Goal: Task Accomplishment & Management: Manage account settings

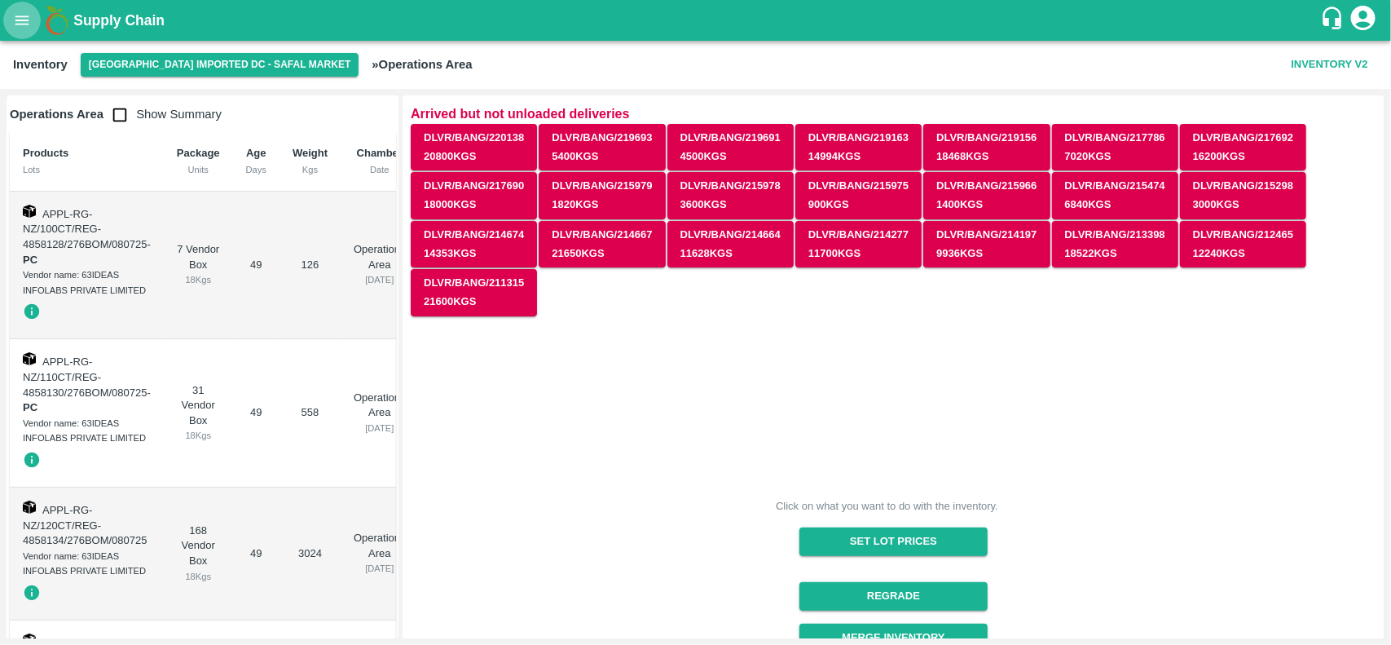
click at [27, 24] on icon "open drawer" at bounding box center [22, 19] width 14 height 9
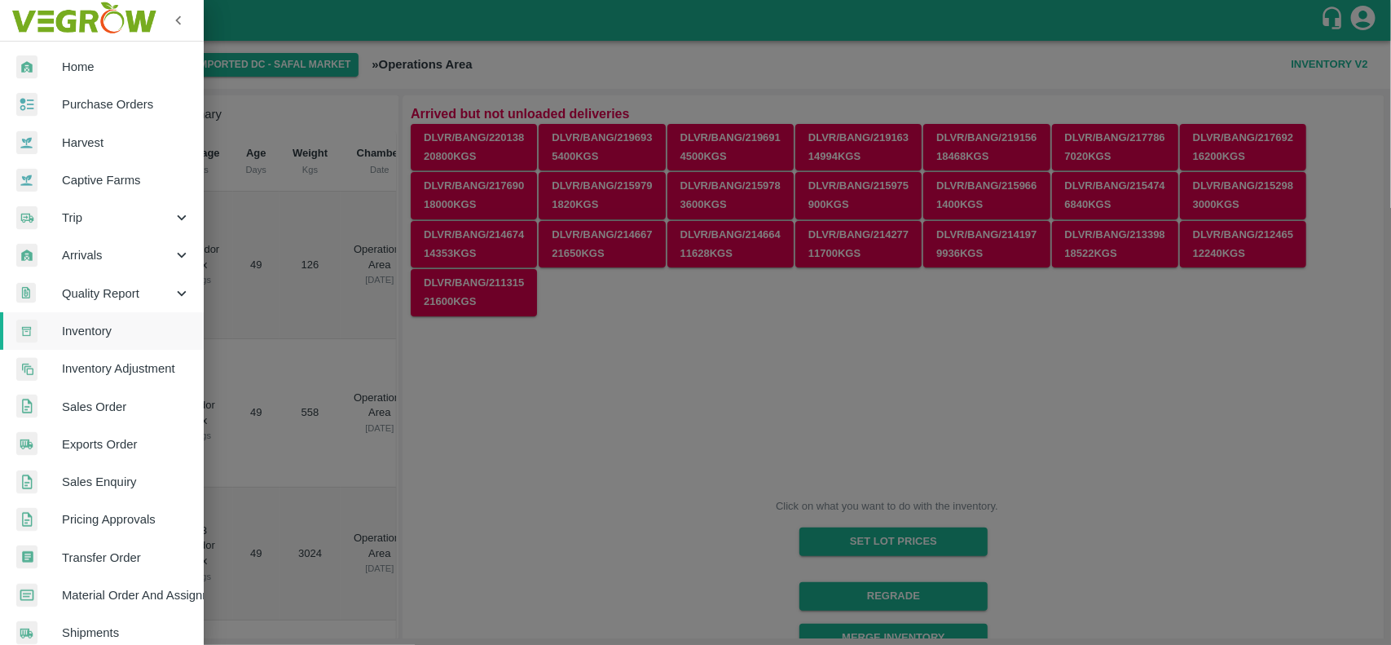
scroll to position [282, 0]
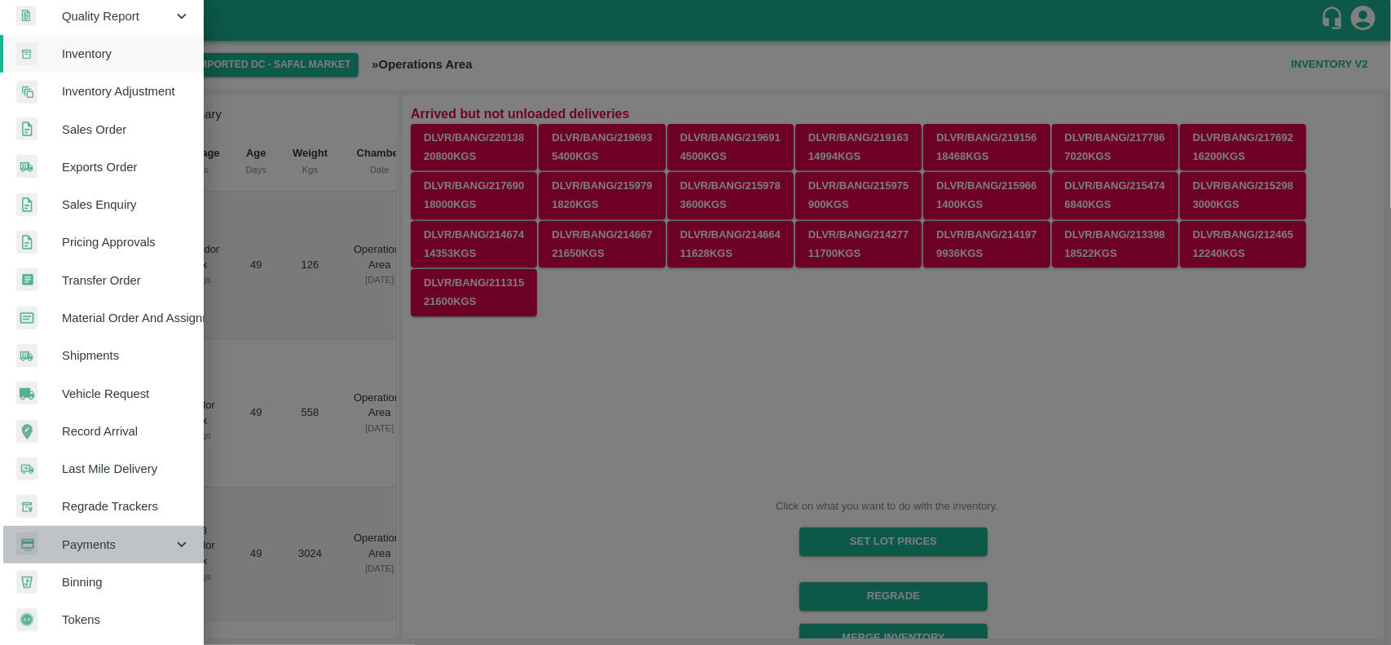
click at [118, 536] on span "Payments" at bounding box center [117, 545] width 111 height 18
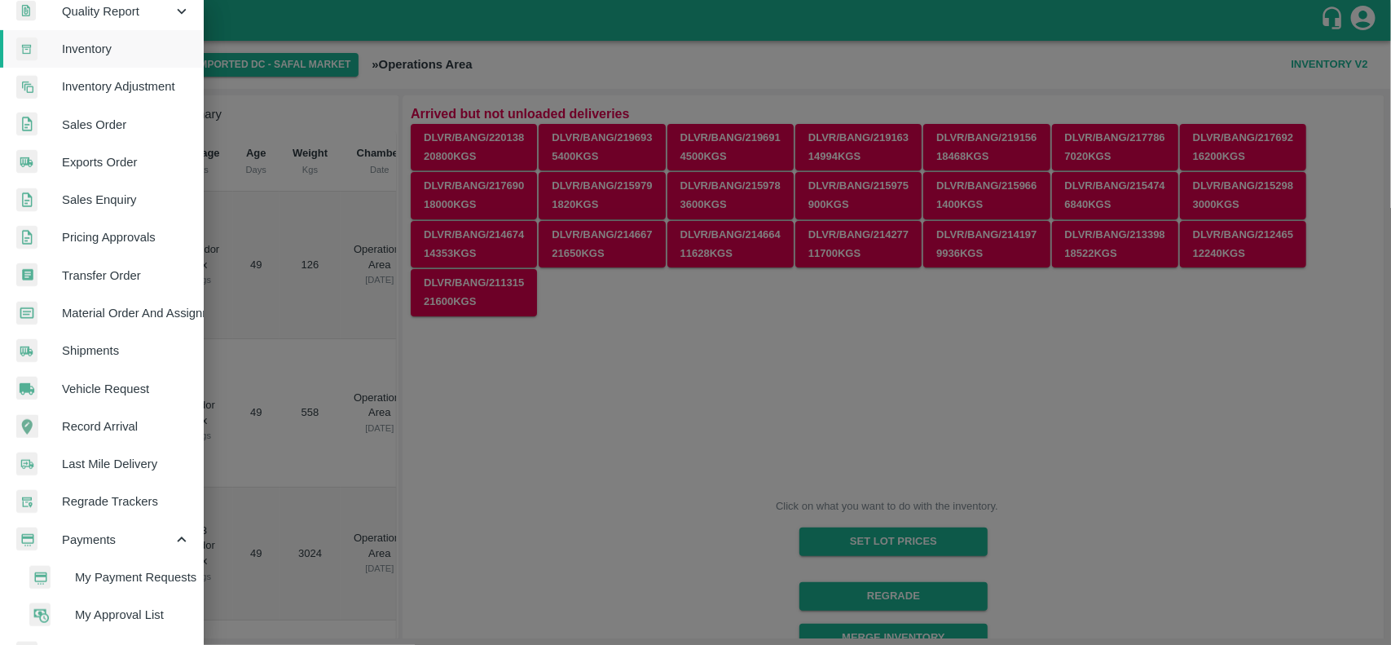
click at [111, 571] on span "My Payment Requests" at bounding box center [133, 577] width 116 height 18
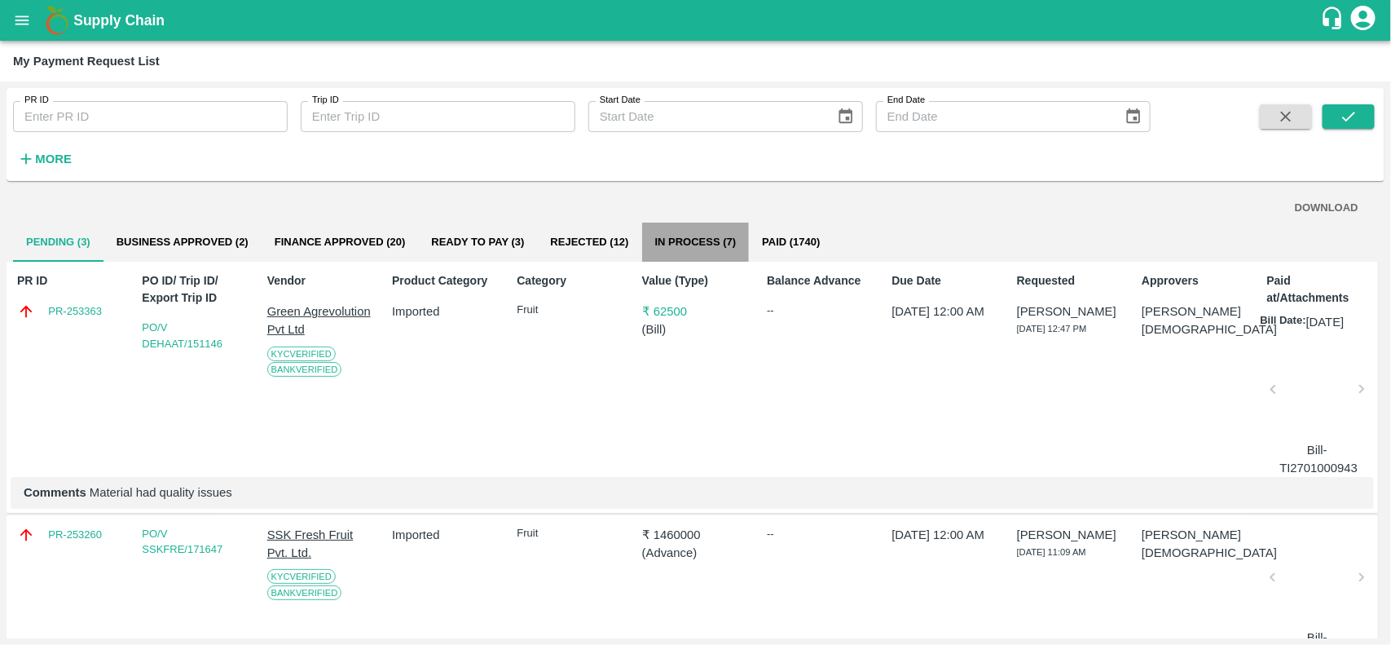
click at [690, 245] on button "In Process (7)" at bounding box center [696, 242] width 108 height 39
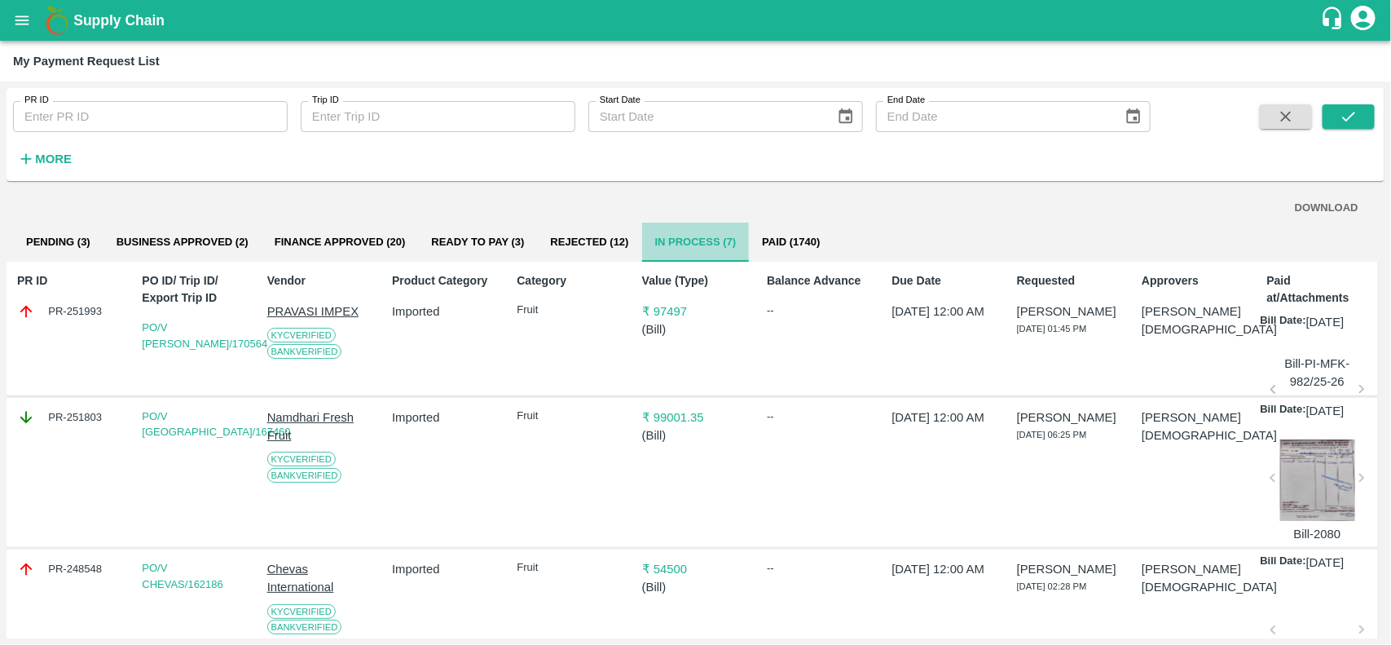
click at [690, 245] on button "In Process (7)" at bounding box center [696, 242] width 108 height 39
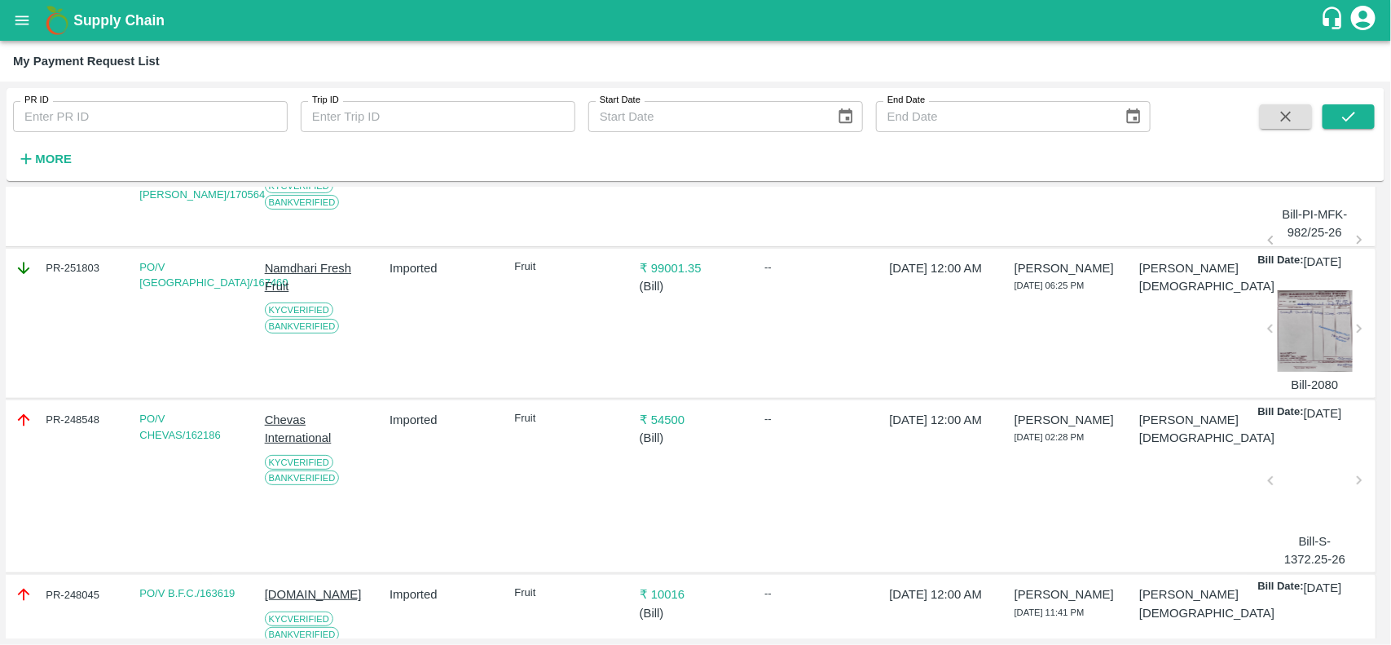
click at [544, 394] on div "Fruit" at bounding box center [564, 323] width 113 height 141
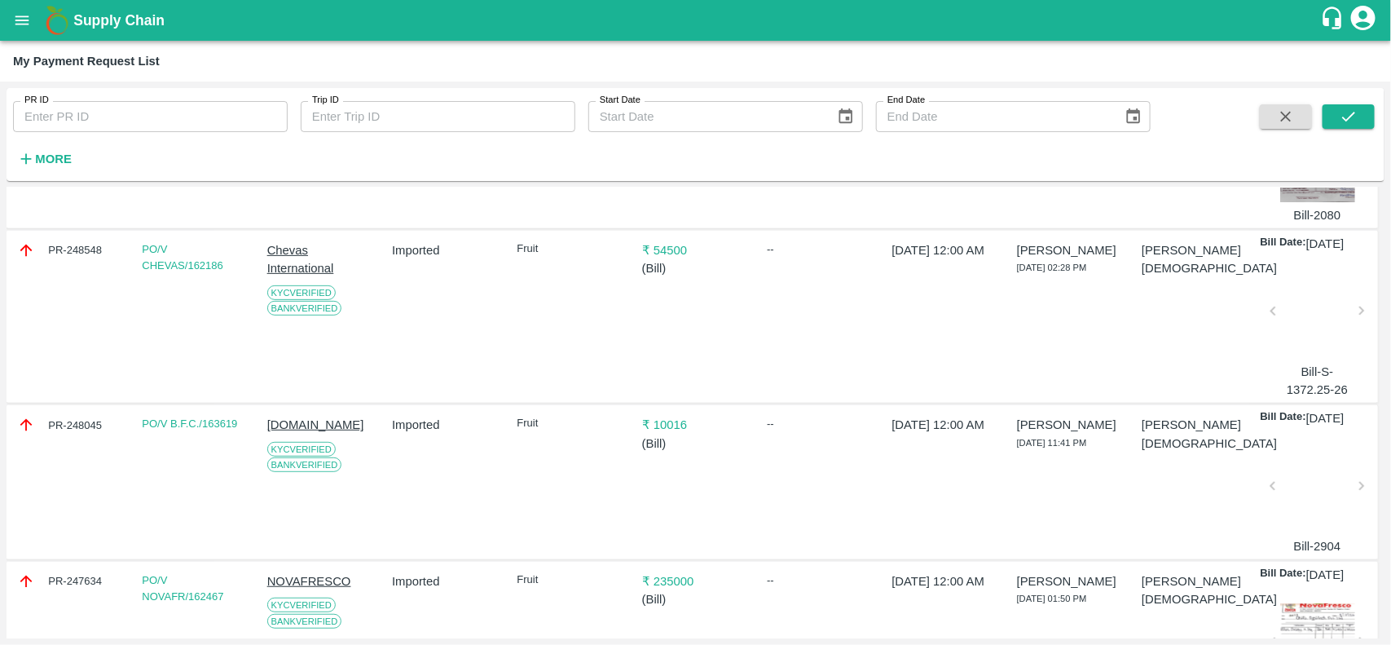
scroll to position [0, 0]
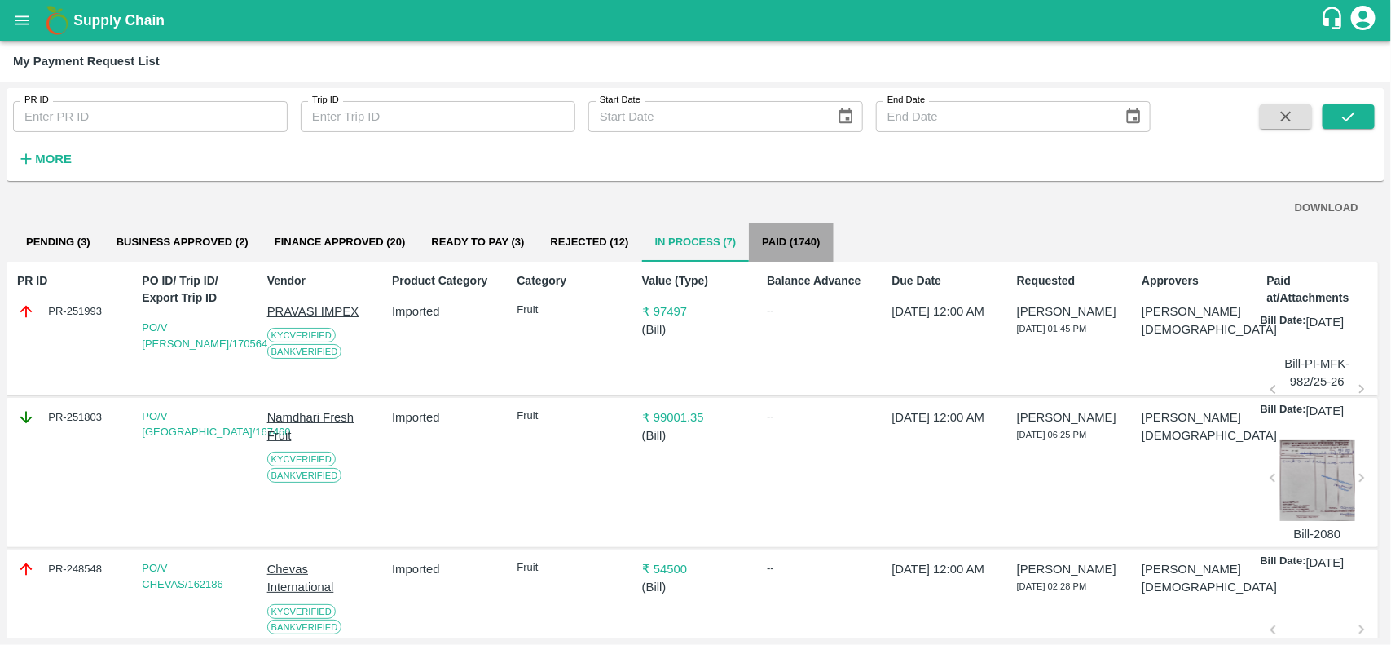
click at [800, 242] on button "Paid (1740)" at bounding box center [791, 242] width 84 height 39
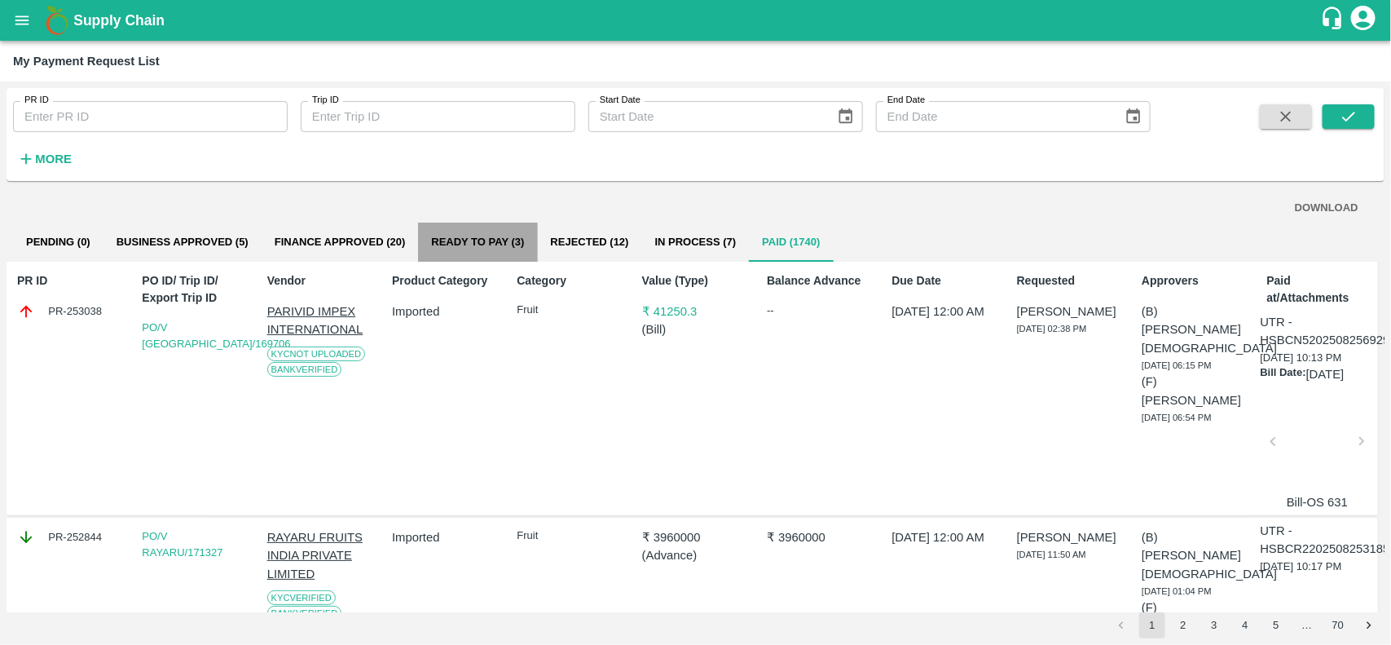
click at [482, 247] on button "Ready To Pay (3)" at bounding box center [477, 242] width 119 height 39
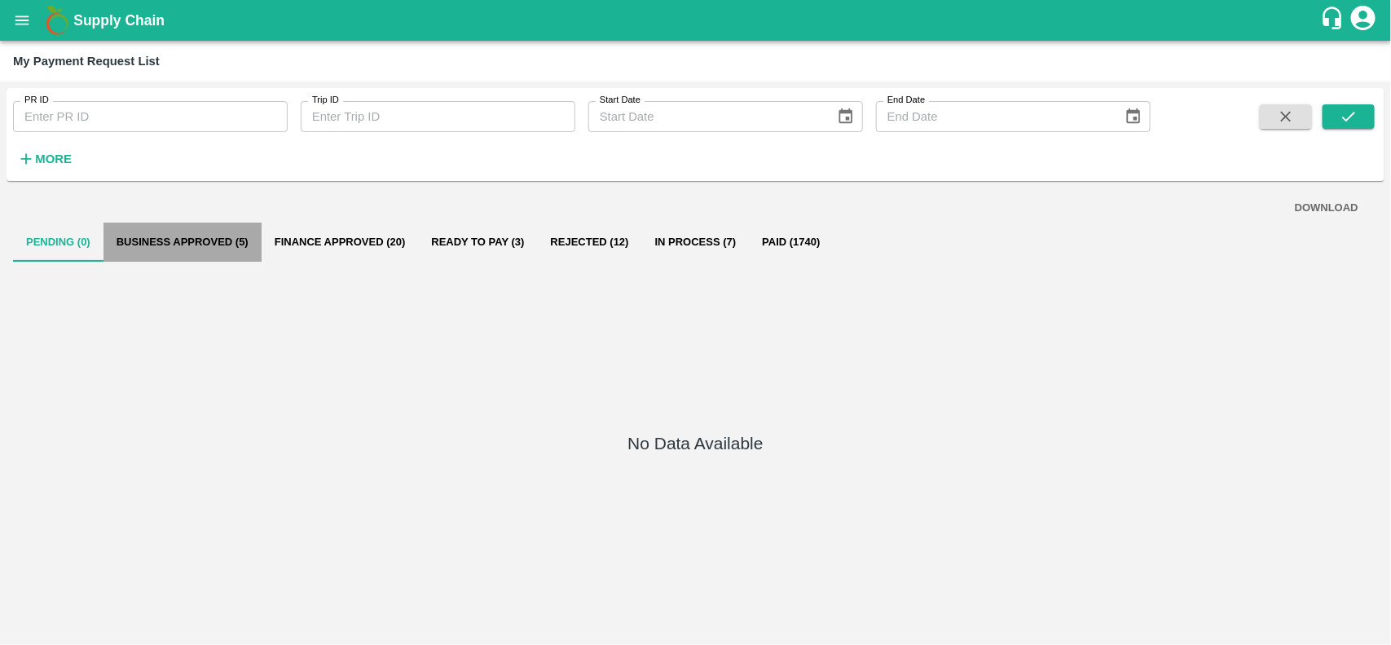
click at [156, 245] on button "Business Approved (5)" at bounding box center [183, 242] width 158 height 39
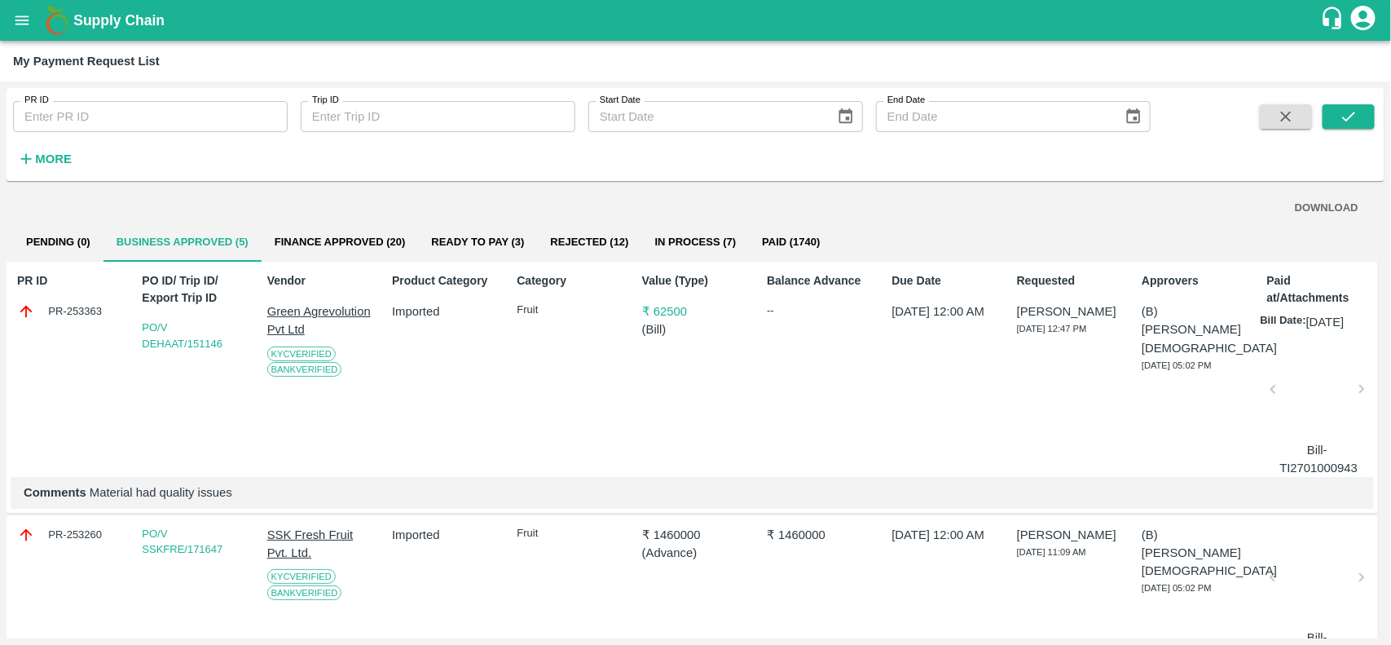
click at [62, 312] on div "PR-253363" at bounding box center [70, 311] width 107 height 18
copy div "PR-253363"
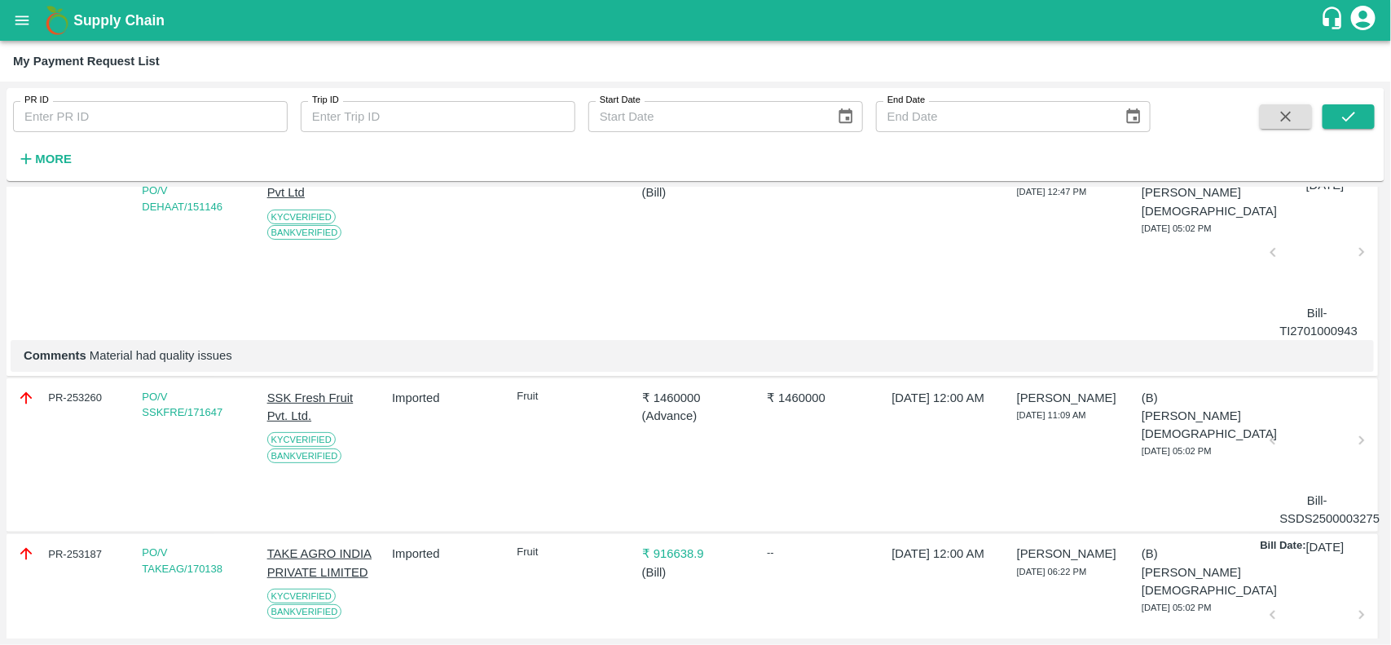
scroll to position [139, 0]
click at [76, 390] on div "PR-253260" at bounding box center [70, 395] width 107 height 18
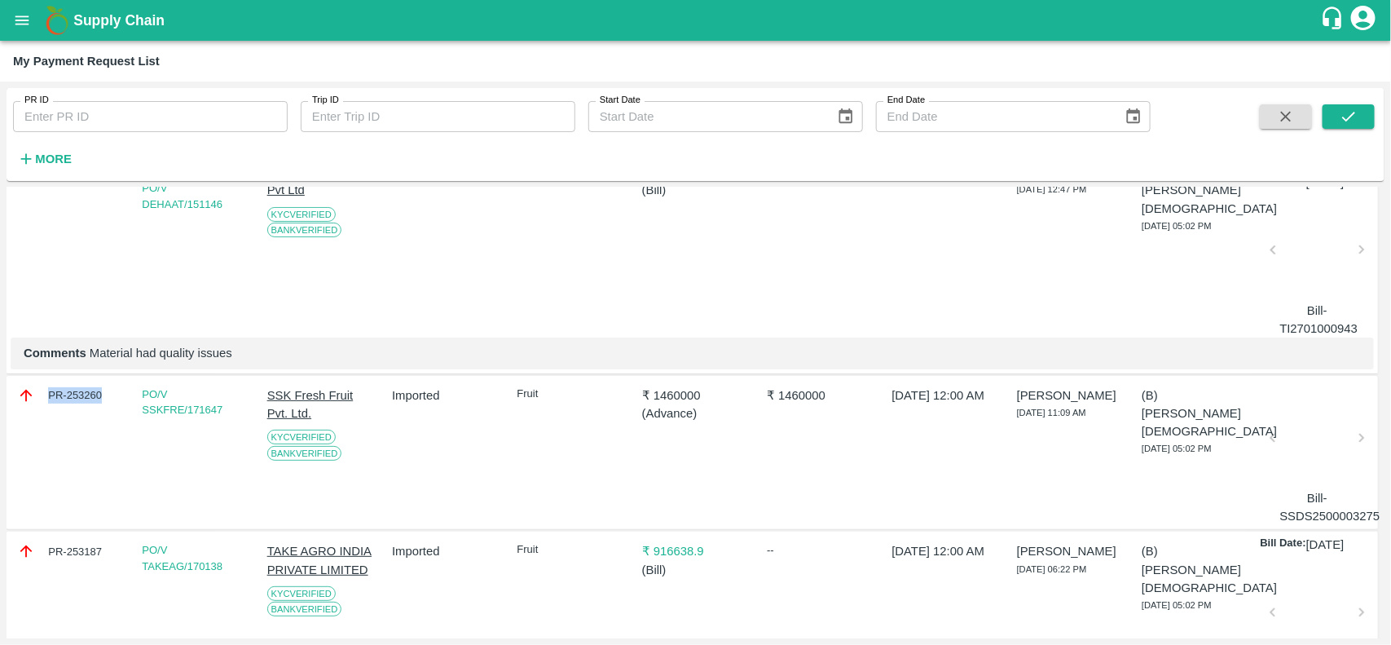
copy div "PR-253260"
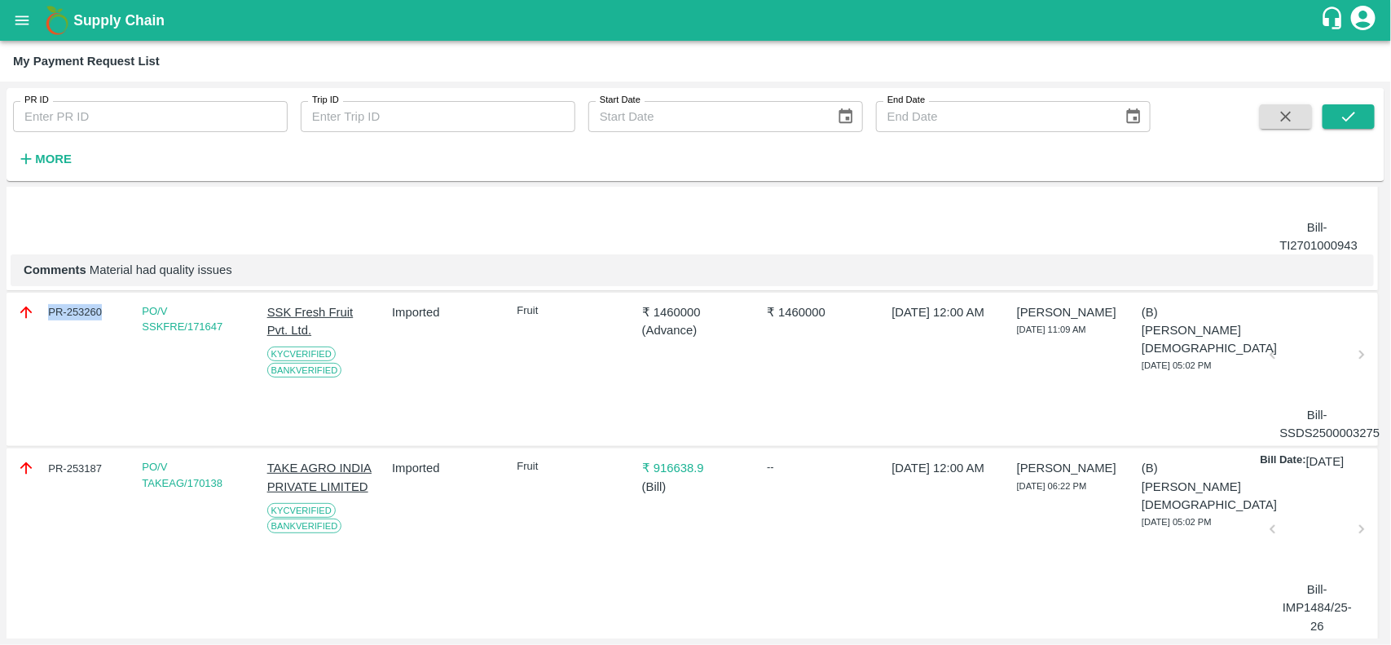
scroll to position [221, 0]
click at [84, 469] on div "PR-253187" at bounding box center [70, 470] width 107 height 18
copy div "PR-253187"
